Goal: Task Accomplishment & Management: Manage account settings

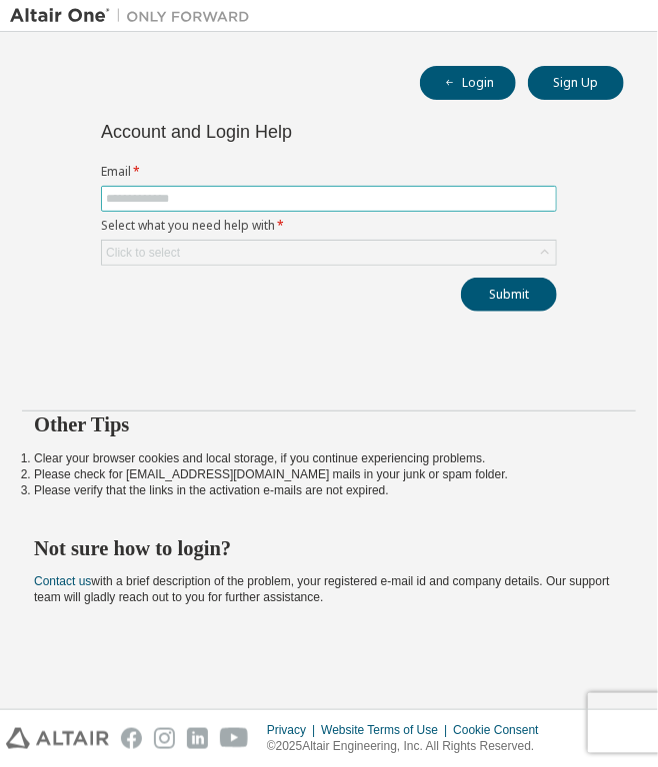
click at [173, 186] on span at bounding box center [329, 199] width 456 height 26
click at [172, 194] on input "text" at bounding box center [329, 199] width 446 height 16
type input "**********"
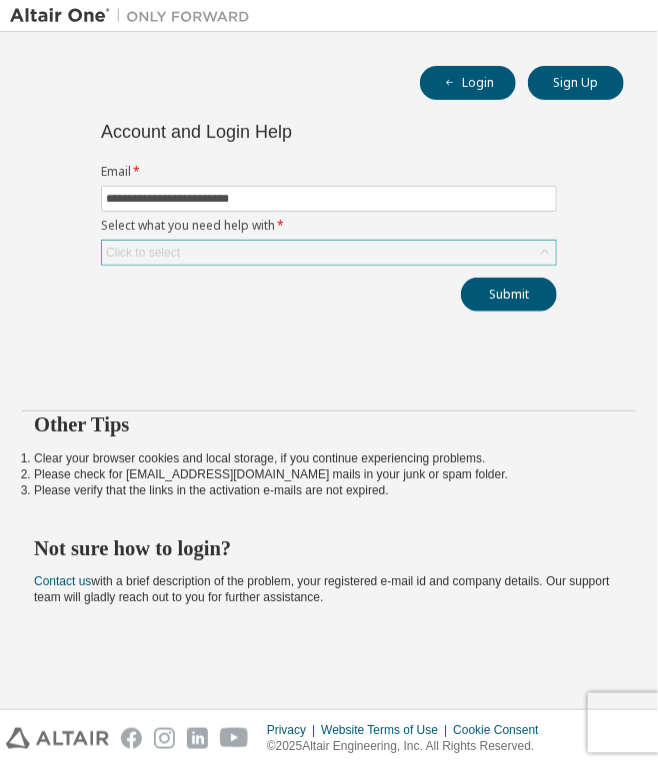
click at [189, 249] on div "Click to select" at bounding box center [329, 253] width 454 height 24
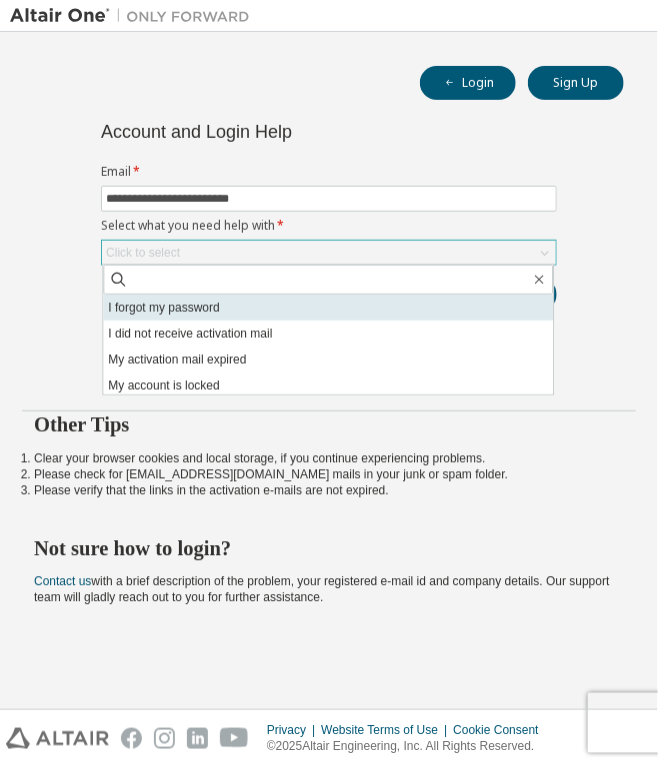
click at [247, 302] on li "I forgot my password" at bounding box center [328, 308] width 450 height 26
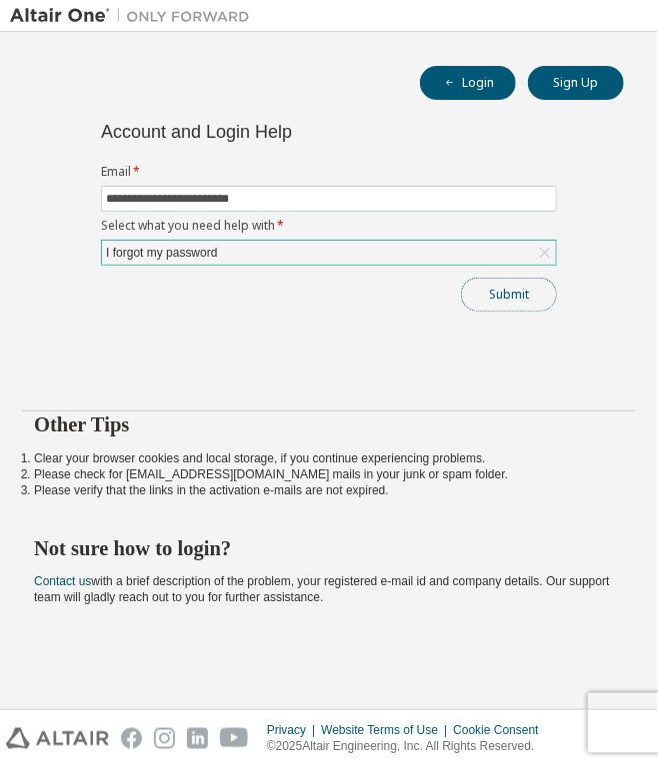
click at [530, 291] on button "Submit" at bounding box center [509, 295] width 96 height 34
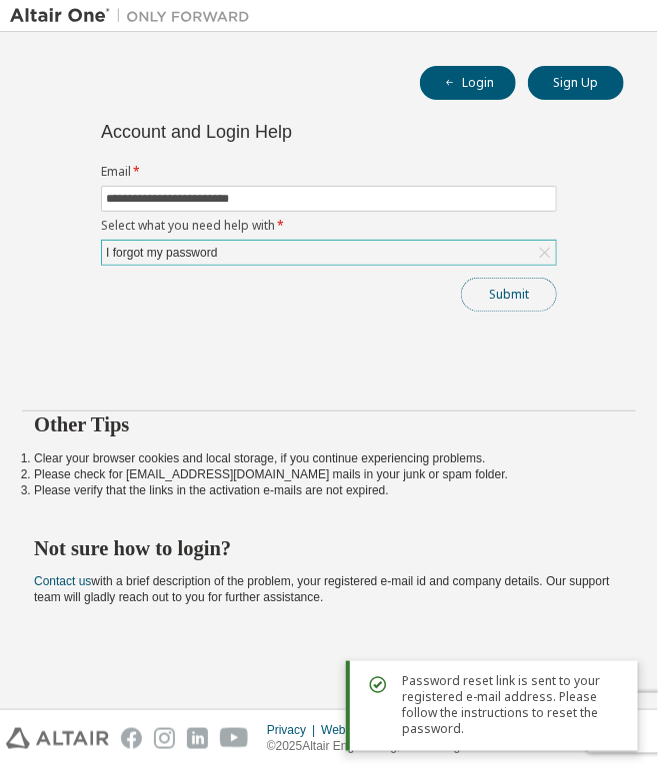
click at [485, 286] on button "Submit" at bounding box center [509, 295] width 96 height 34
click at [460, 693] on span "Password reset link is sent to your registered e-mail address. Please follow th…" at bounding box center [512, 706] width 220 height 64
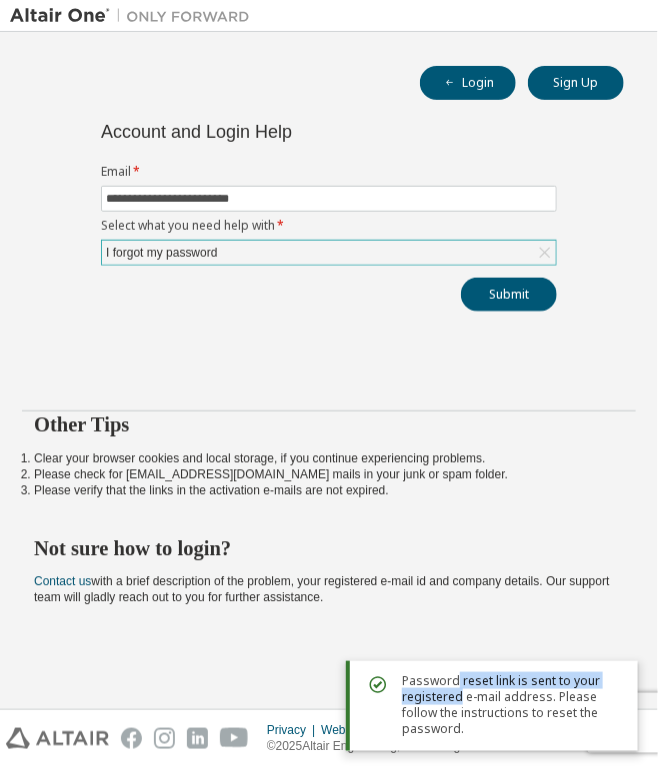
drag, startPoint x: 460, startPoint y: 693, endPoint x: 454, endPoint y: 666, distance: 28.6
click at [454, 666] on div "Password reset link is sent to your registered e-mail address. Please follow th…" at bounding box center [492, 707] width 292 height 90
drag, startPoint x: 454, startPoint y: 666, endPoint x: 404, endPoint y: 663, distance: 50.1
click at [404, 663] on div "Password reset link is sent to your registered e-mail address. Please follow th…" at bounding box center [492, 707] width 292 height 90
drag, startPoint x: 528, startPoint y: 716, endPoint x: 469, endPoint y: 718, distance: 59.0
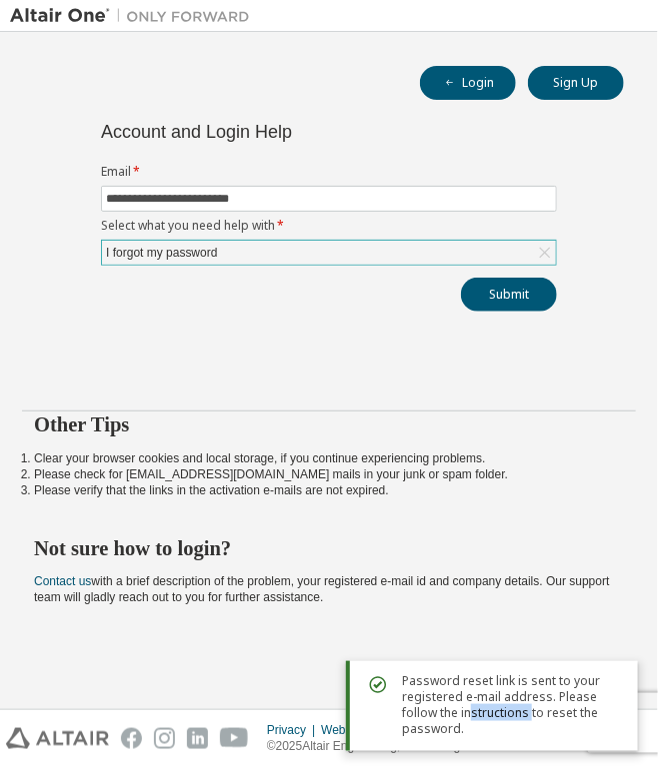
click at [469, 718] on span "Password reset link is sent to your registered e-mail address. Please follow th…" at bounding box center [512, 706] width 220 height 64
drag, startPoint x: 469, startPoint y: 718, endPoint x: 440, endPoint y: 679, distance: 49.4
click at [440, 679] on span "Password reset link is sent to your registered e-mail address. Please follow th…" at bounding box center [512, 706] width 220 height 64
